Goal: Transaction & Acquisition: Register for event/course

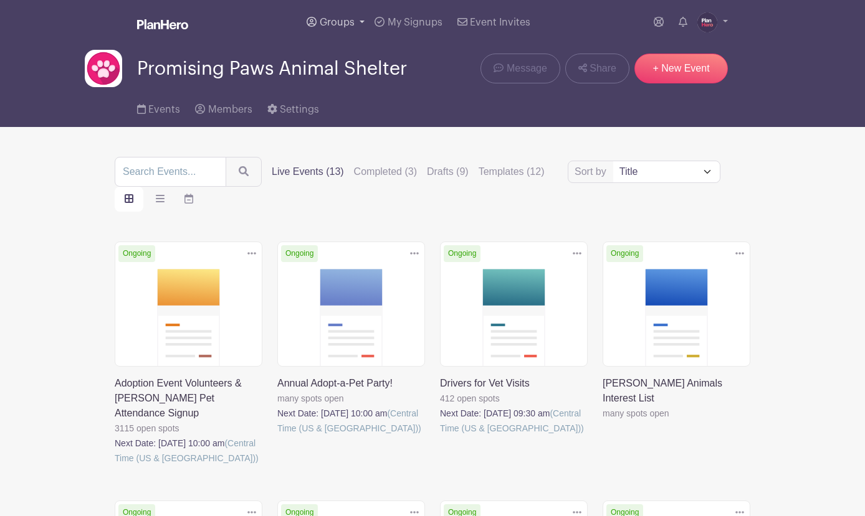
click at [350, 19] on span "Groups" at bounding box center [337, 22] width 35 height 10
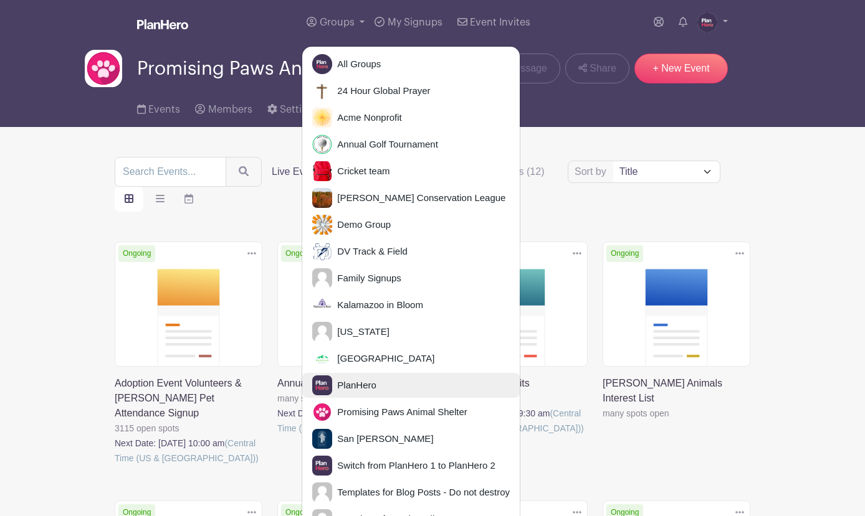
click at [351, 379] on span "PlanHero" at bounding box center [354, 386] width 44 height 14
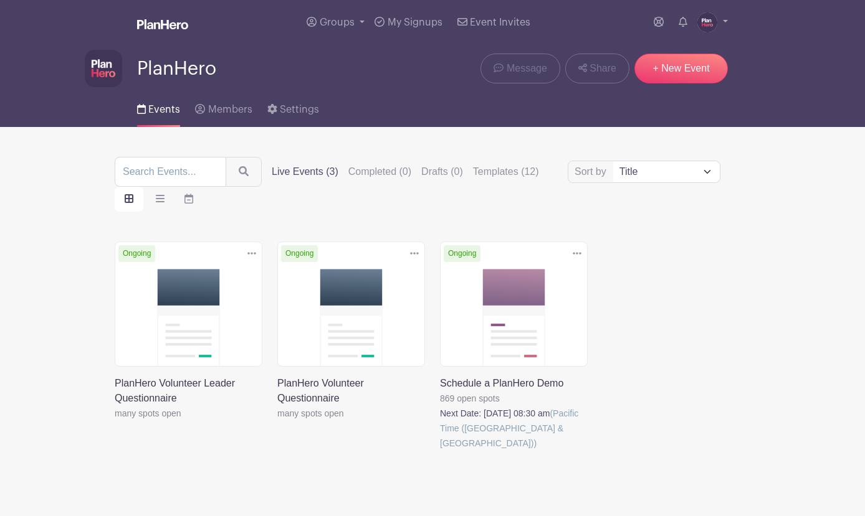
click at [440, 451] on link at bounding box center [440, 451] width 0 height 0
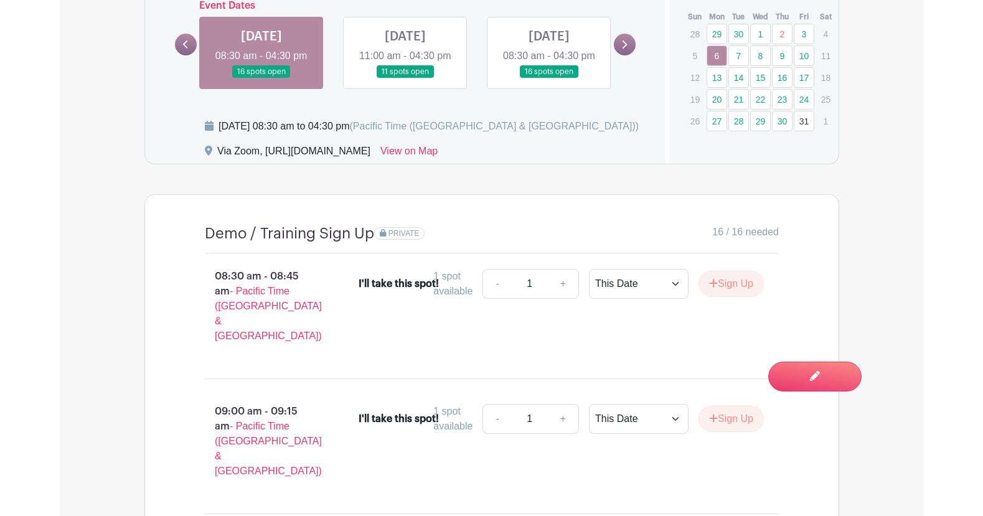
scroll to position [1021, 0]
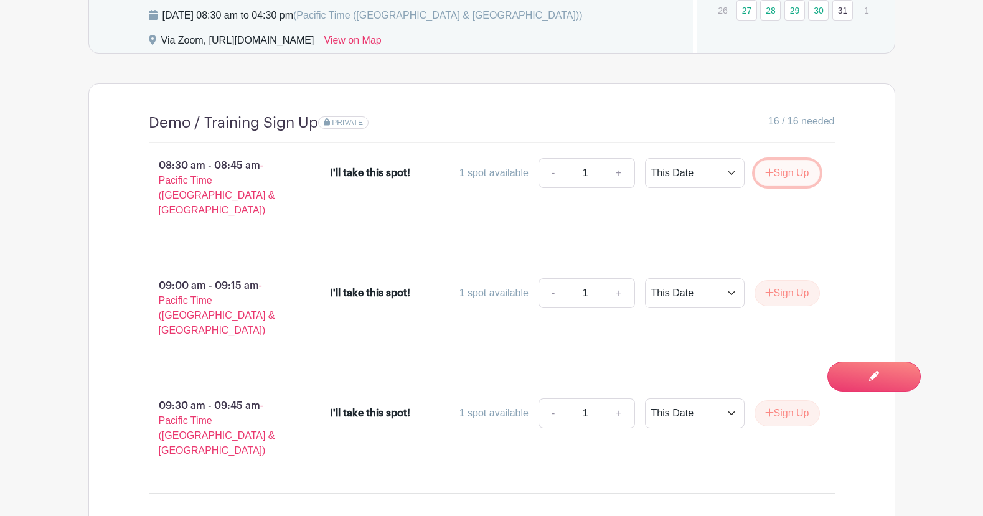
click at [768, 174] on icon "submit" at bounding box center [769, 173] width 9 height 10
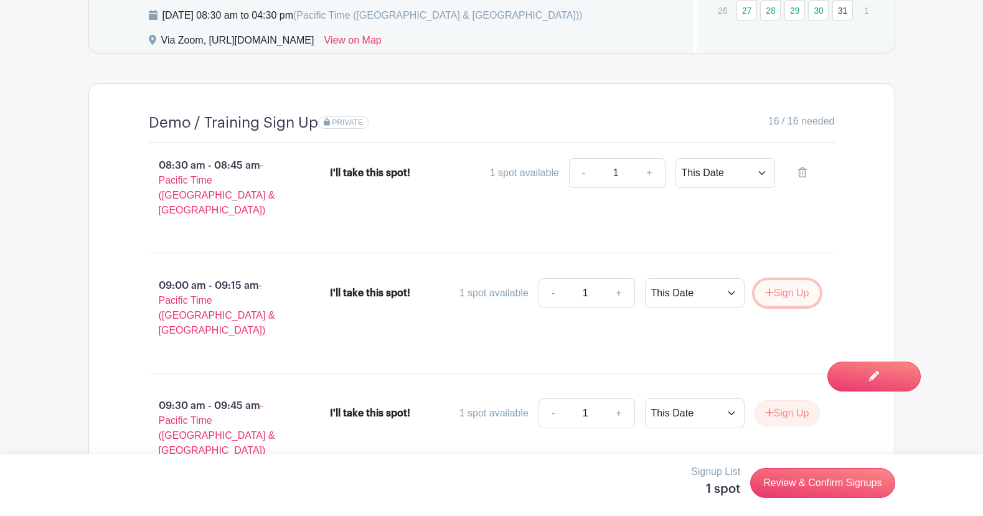
click at [785, 283] on button "Sign Up" at bounding box center [787, 293] width 65 height 26
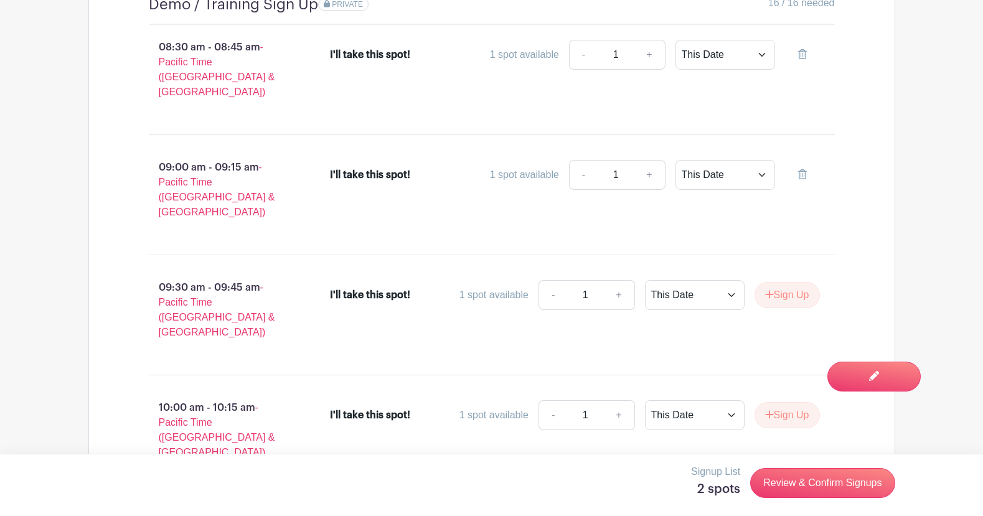
scroll to position [1149, 0]
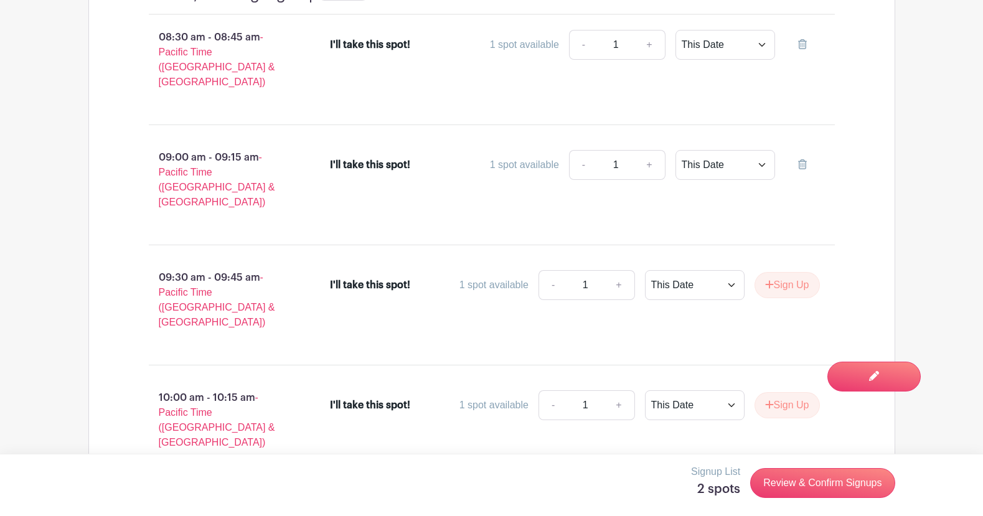
click at [791, 272] on div "- 1 + This Date Select Dates Select Dates Sign Up" at bounding box center [680, 285] width 282 height 30
click at [791, 272] on button "Sign Up" at bounding box center [787, 285] width 65 height 26
click at [788, 392] on button "Sign Up" at bounding box center [787, 405] width 65 height 26
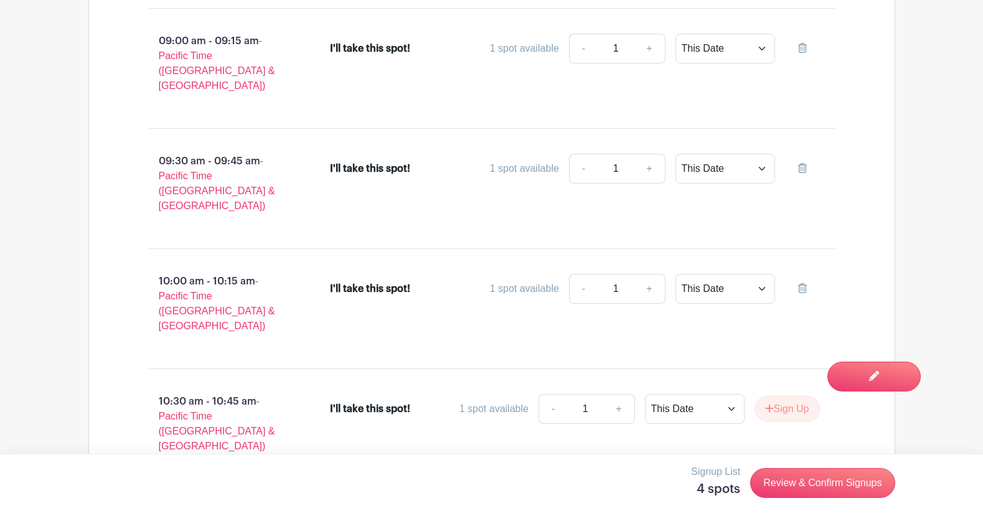
scroll to position [1282, 0]
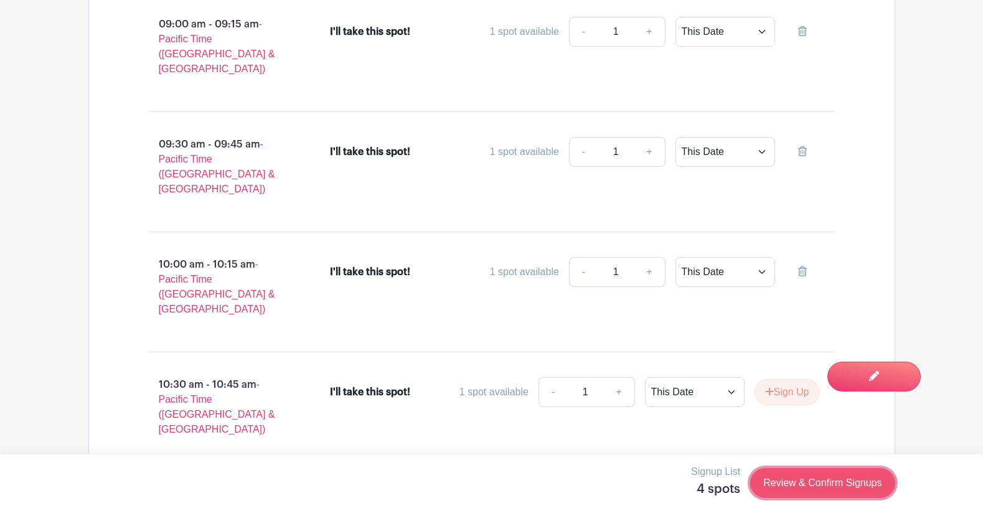
click at [818, 484] on link "Review & Confirm Signups" at bounding box center [823, 483] width 145 height 30
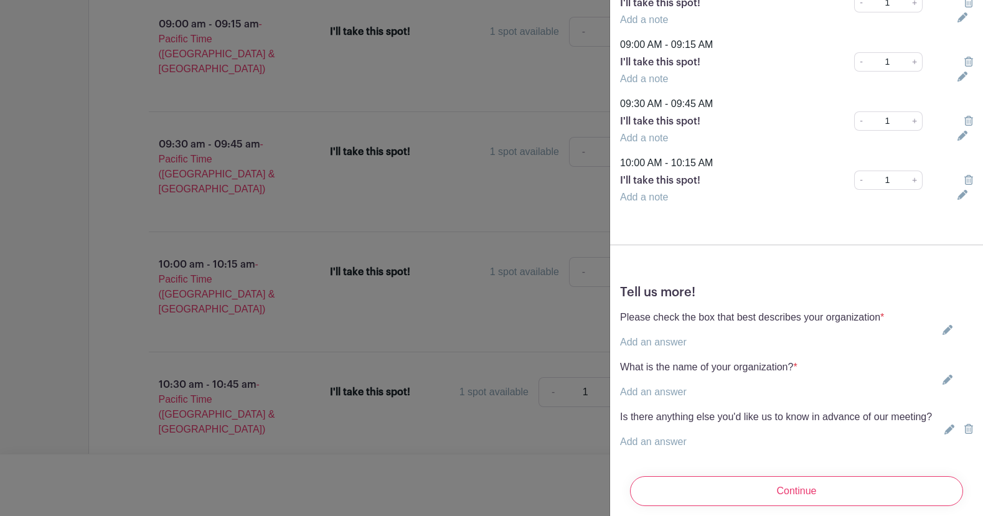
scroll to position [199, 0]
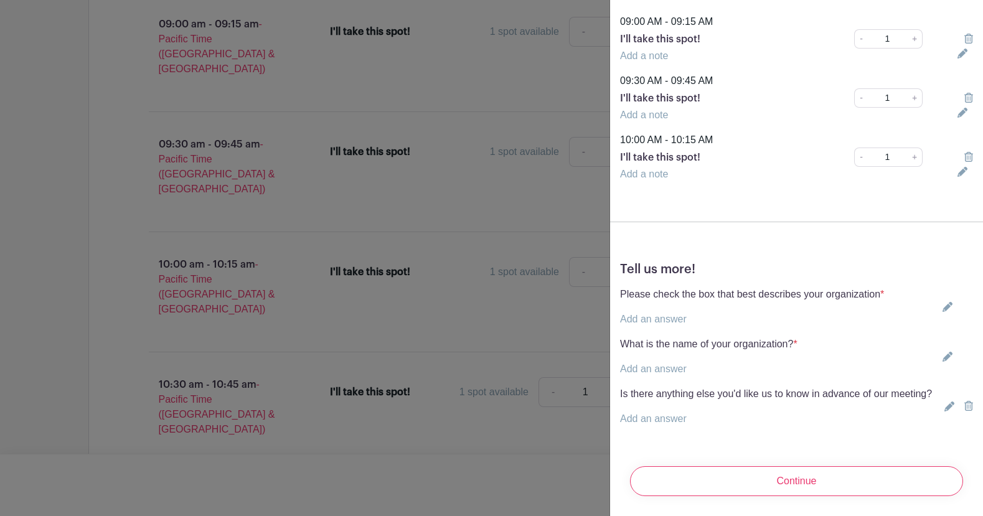
click at [688, 326] on p "Add an answer" at bounding box center [752, 319] width 264 height 15
click at [681, 320] on link "Add an answer" at bounding box center [653, 319] width 67 height 11
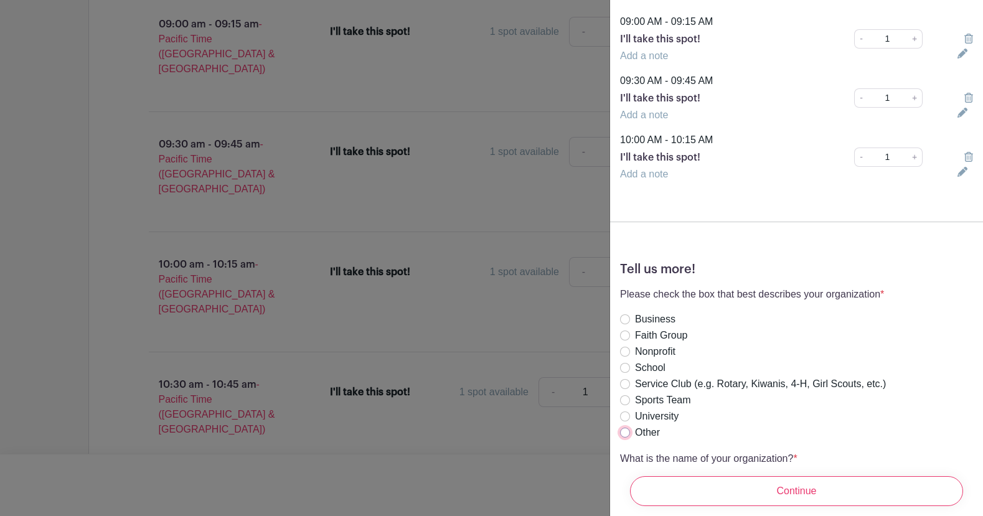
click at [627, 433] on input "Other" at bounding box center [625, 433] width 10 height 10
radio input "true"
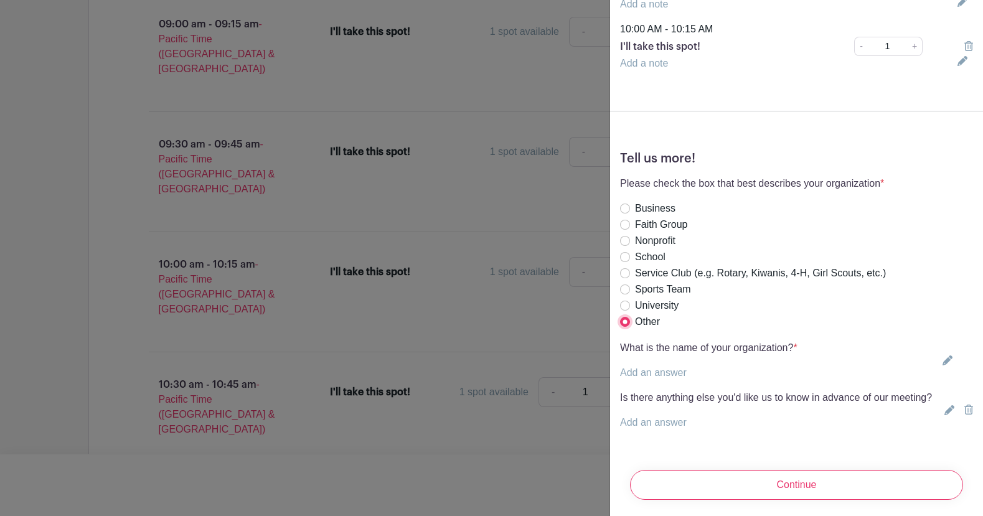
scroll to position [313, 0]
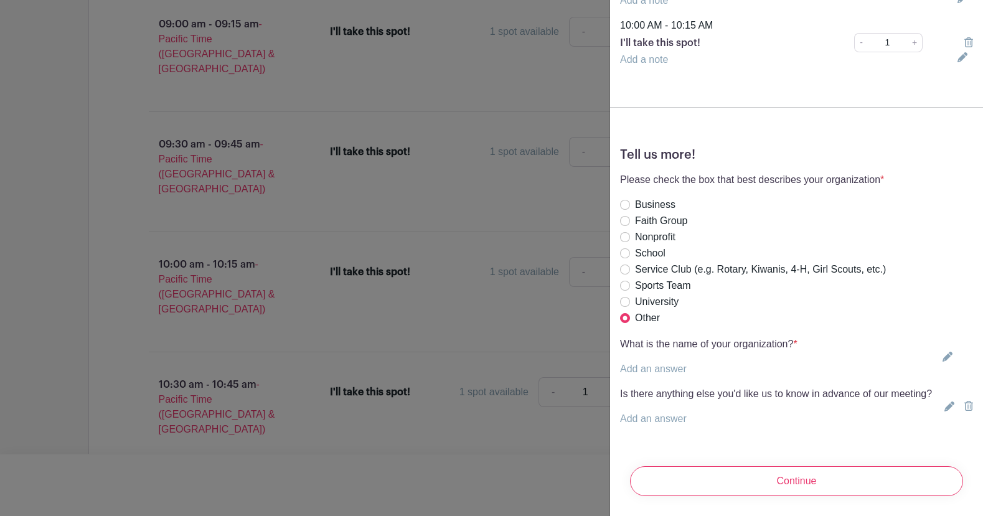
click at [685, 366] on link "Add an answer" at bounding box center [653, 369] width 67 height 11
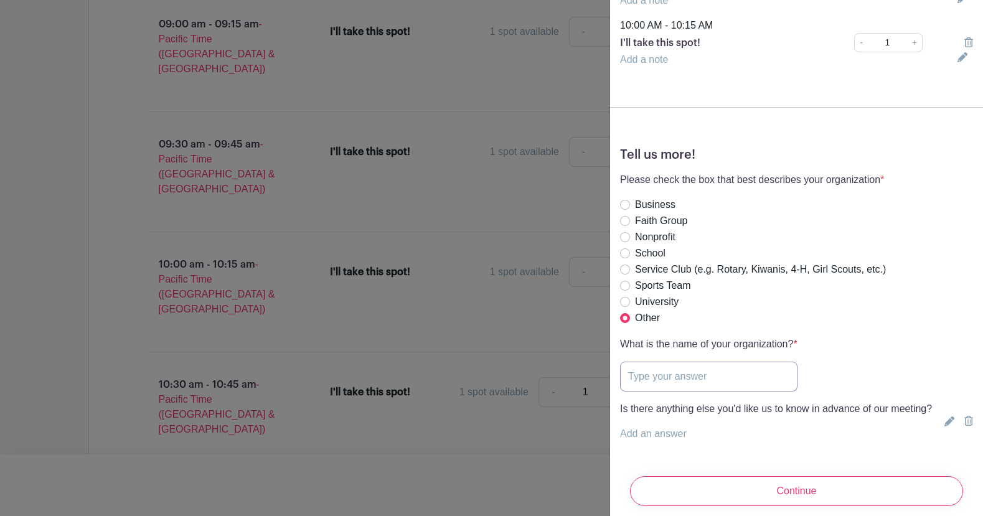
click at [681, 377] on input "text" at bounding box center [709, 377] width 178 height 30
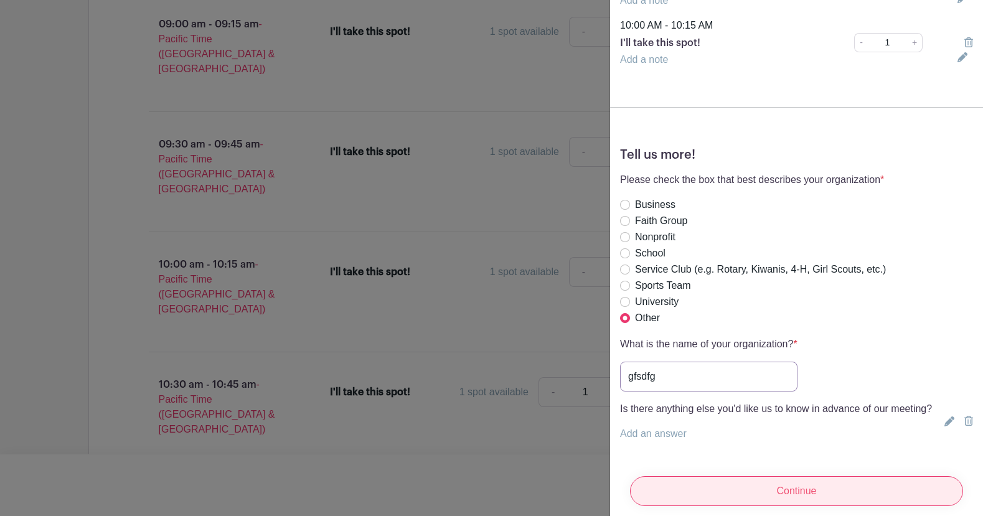
type input "gfsdfg"
click at [790, 498] on input "Continue" at bounding box center [796, 491] width 333 height 30
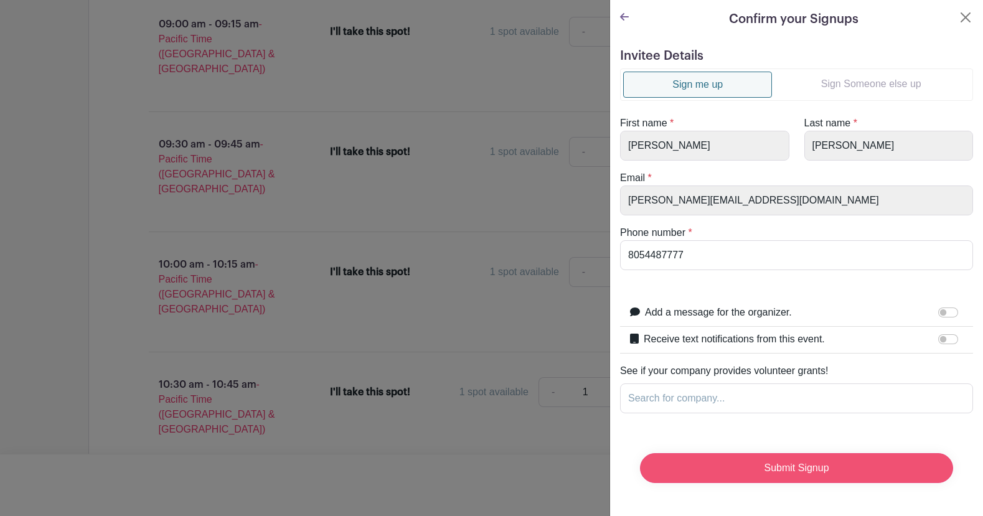
click at [787, 479] on input "Submit Signup" at bounding box center [796, 468] width 313 height 30
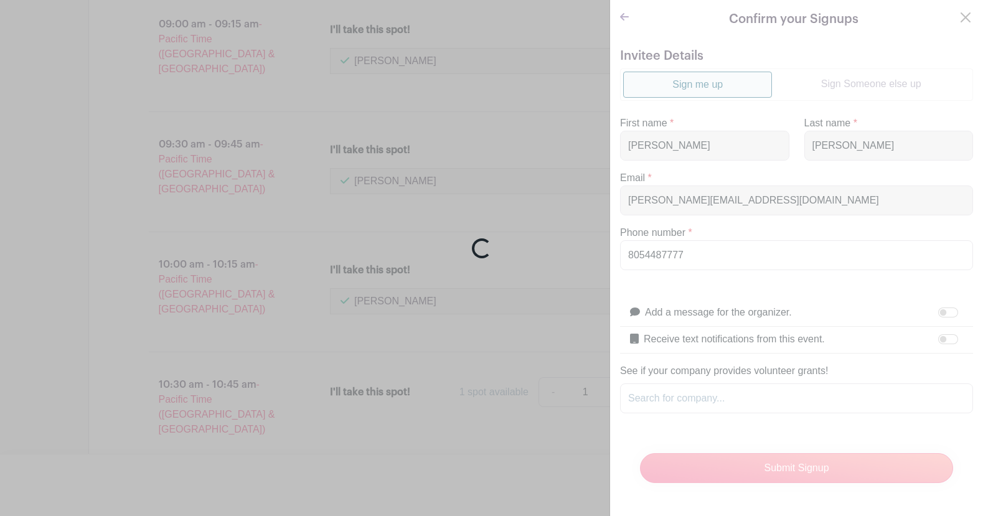
scroll to position [1284, 0]
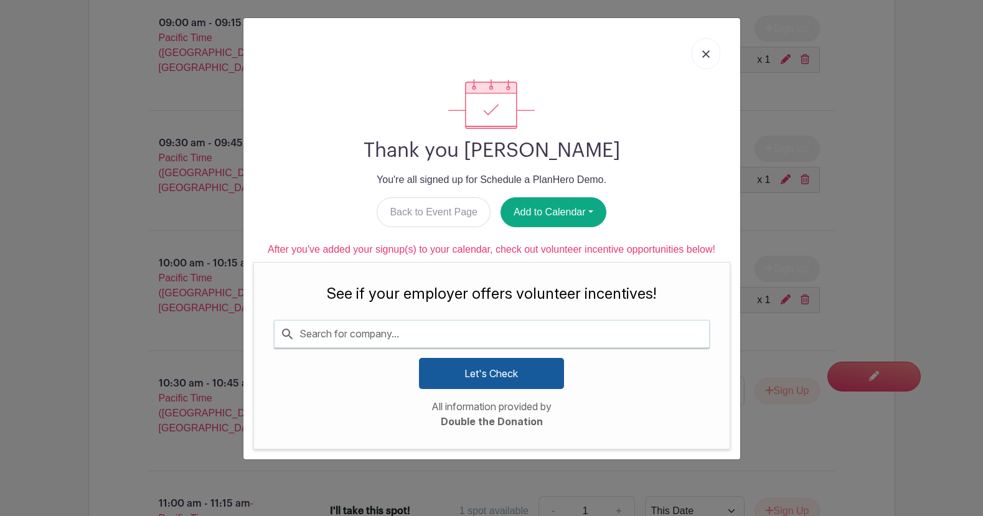
click at [706, 51] on img at bounding box center [706, 53] width 7 height 7
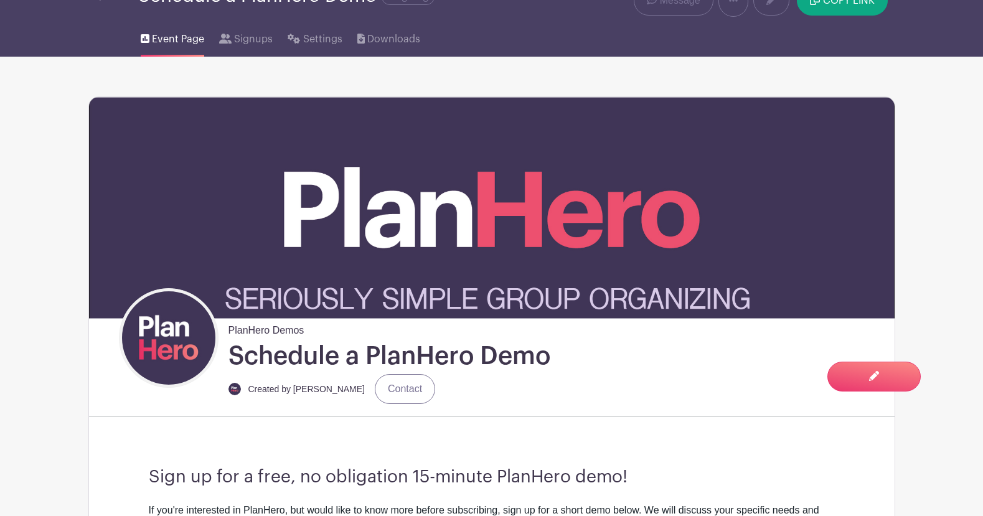
scroll to position [0, 0]
